Goal: Book appointment/travel/reservation

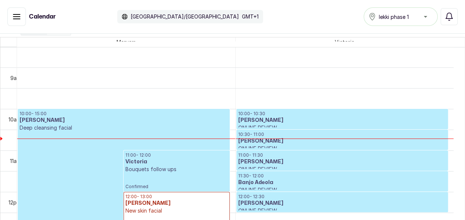
scroll to position [359, 0]
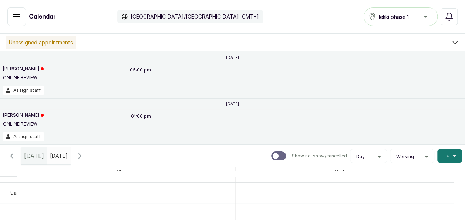
type input "dd/MM/yyyy"
click at [53, 156] on input "dd/MM/yyyy" at bounding box center [51, 154] width 9 height 13
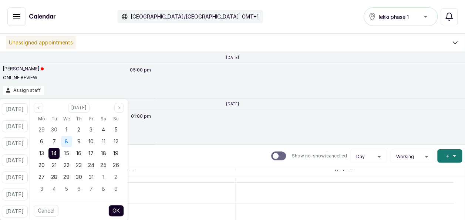
click at [72, 145] on div "8" at bounding box center [66, 141] width 11 height 11
click at [124, 209] on button "OK" at bounding box center [116, 210] width 16 height 12
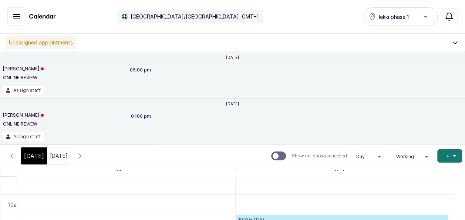
click at [56, 153] on input "[DATE]" at bounding box center [51, 154] width 9 height 13
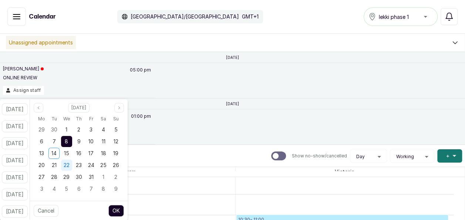
click at [70, 162] on span "22" at bounding box center [67, 165] width 6 height 6
click at [124, 209] on button "OK" at bounding box center [116, 210] width 16 height 12
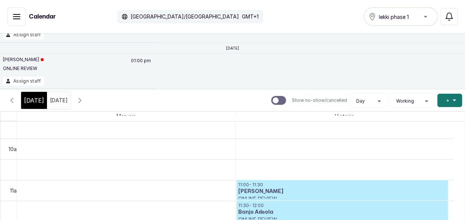
click at [52, 101] on input "[DATE]" at bounding box center [51, 98] width 9 height 13
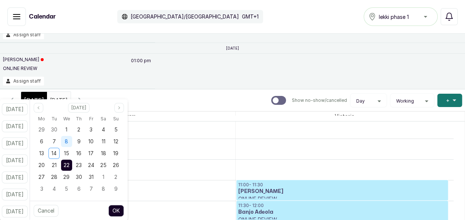
click at [72, 142] on div "8" at bounding box center [66, 141] width 11 height 11
click at [124, 207] on button "OK" at bounding box center [116, 210] width 16 height 12
type input "[DATE]"
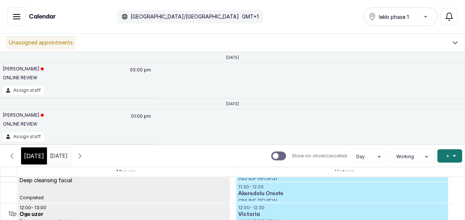
click at [84, 152] on icon "button" at bounding box center [79, 155] width 9 height 9
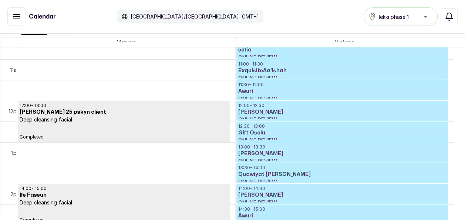
click at [12, 19] on icon "button" at bounding box center [16, 16] width 9 height 9
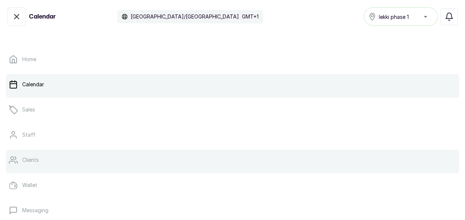
click at [32, 159] on p "Clients" at bounding box center [30, 159] width 17 height 7
